Goal: Task Accomplishment & Management: Use online tool/utility

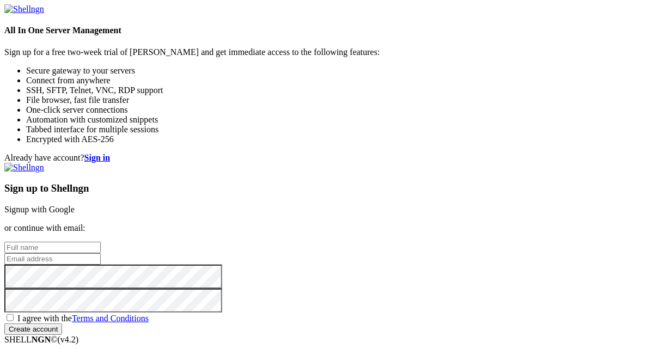
click at [75, 205] on link "Signup with Google" at bounding box center [39, 209] width 70 height 9
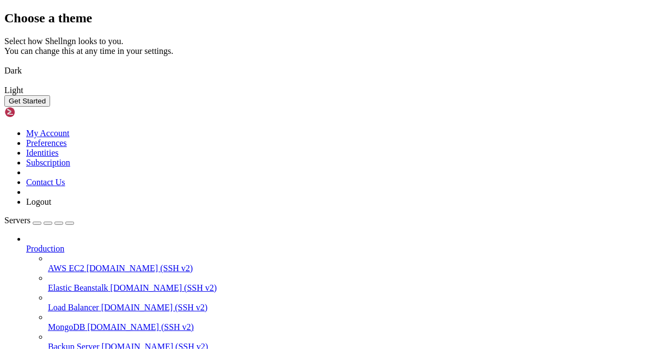
click at [4, 64] on img at bounding box center [4, 64] width 0 height 0
click at [50, 107] on button "Get Started" at bounding box center [27, 100] width 46 height 11
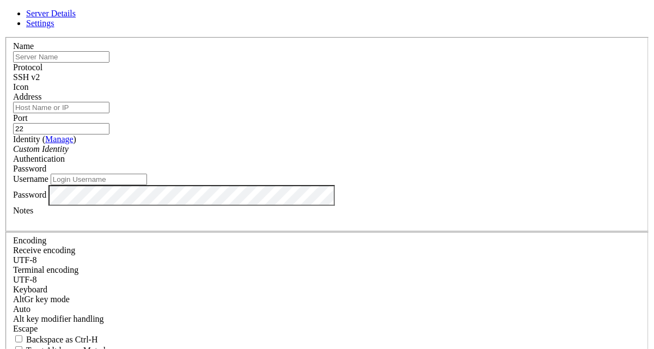
type input "F"
type input "L"
type input "iaslab"
click at [109, 113] on input "Address" at bounding box center [61, 107] width 96 height 11
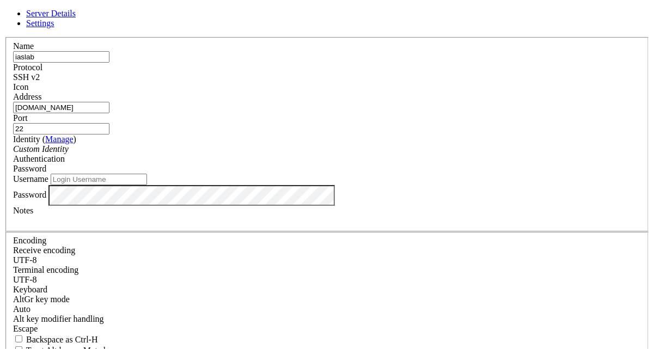
type input "[DOMAIN_NAME]"
click at [381, 164] on div "Password" at bounding box center [327, 169] width 628 height 10
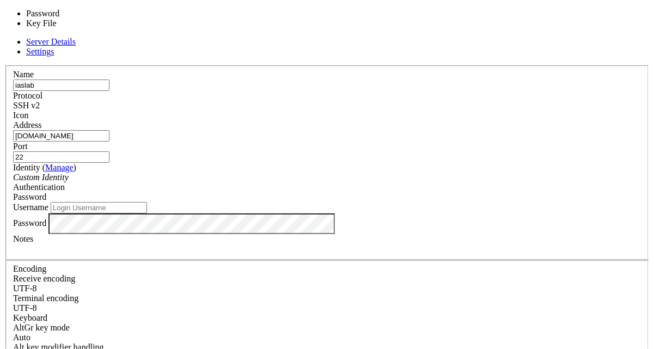
click at [381, 192] on div "Password" at bounding box center [327, 197] width 628 height 10
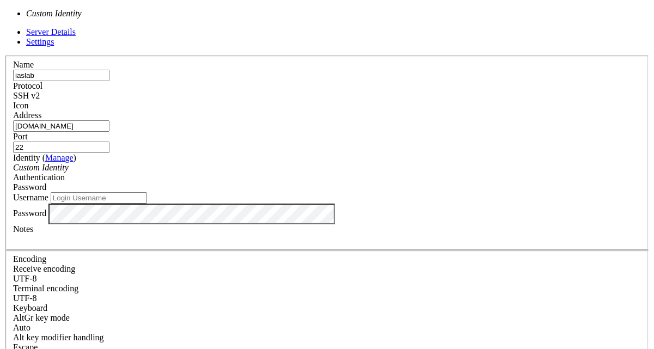
click at [273, 163] on div "Custom Identity" at bounding box center [327, 168] width 628 height 10
click at [69, 163] on icon "Custom Identity" at bounding box center [41, 167] width 56 height 9
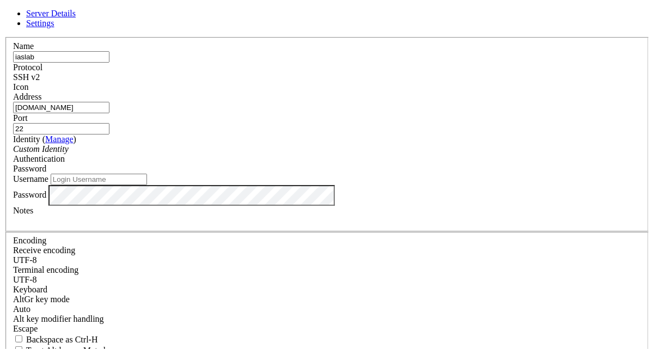
click at [147, 185] on input "Username" at bounding box center [99, 179] width 96 height 11
type input "pizzolatof"
click at [397, 77] on div "SSH v2" at bounding box center [327, 77] width 628 height 10
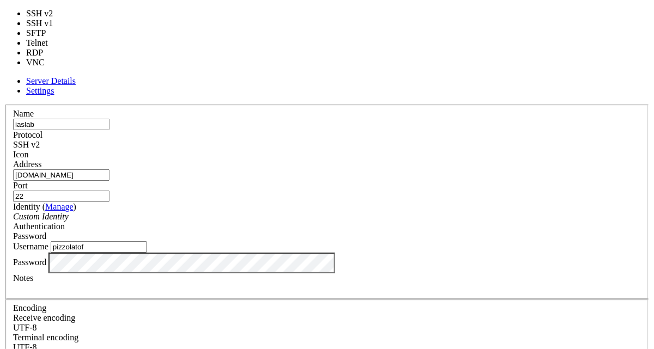
click at [504, 184] on div "Server Details Settings Name iaslab Protocol SSH v2 Icon" at bounding box center [326, 301] width 645 height 450
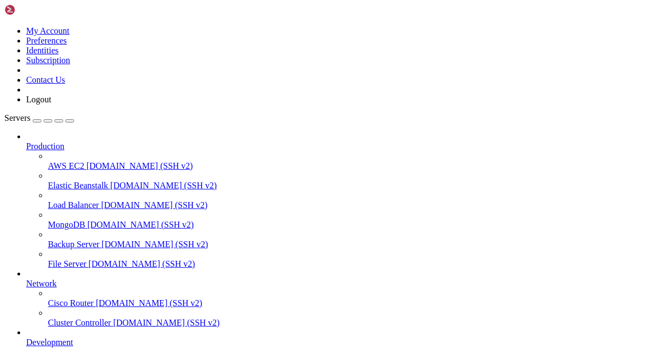
scroll to position [90, 0]
